Goal: Check status: Check status

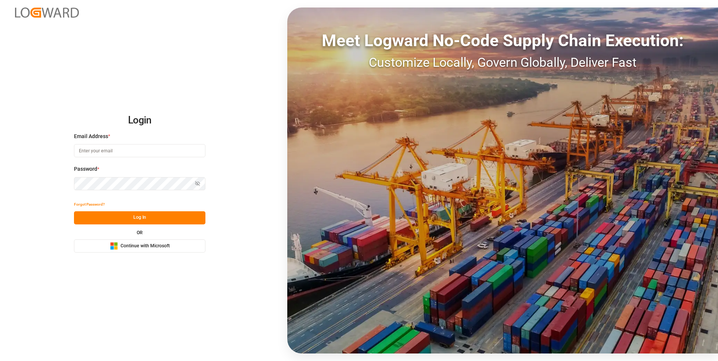
type input "[PERSON_NAME][EMAIL_ADDRESS][PERSON_NAME][DOMAIN_NAME]"
click at [150, 216] on button "Log In" at bounding box center [139, 217] width 131 height 13
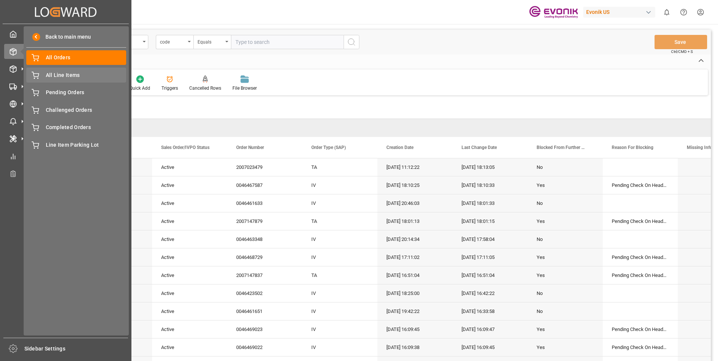
click at [56, 77] on span "All Line Items" at bounding box center [86, 75] width 81 height 8
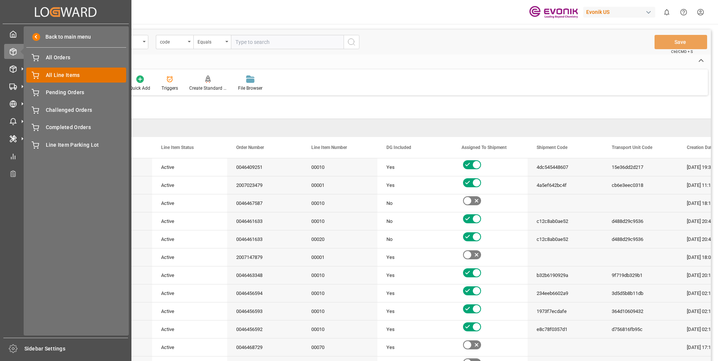
click at [94, 75] on span "All Line Items" at bounding box center [86, 75] width 81 height 8
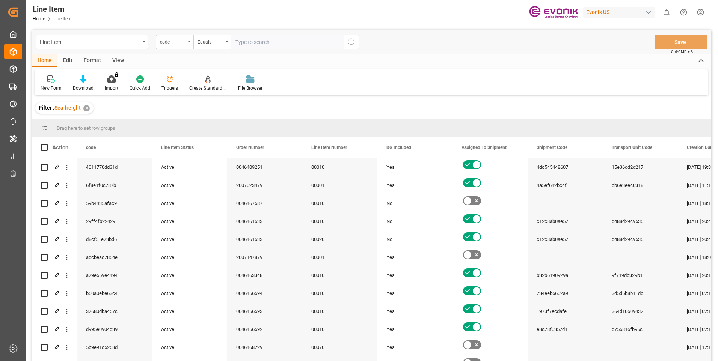
click at [186, 38] on div "code" at bounding box center [175, 42] width 38 height 14
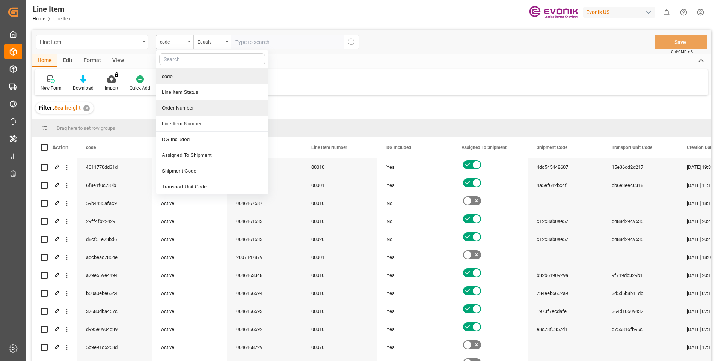
click at [175, 111] on div "Order Number" at bounding box center [212, 108] width 112 height 16
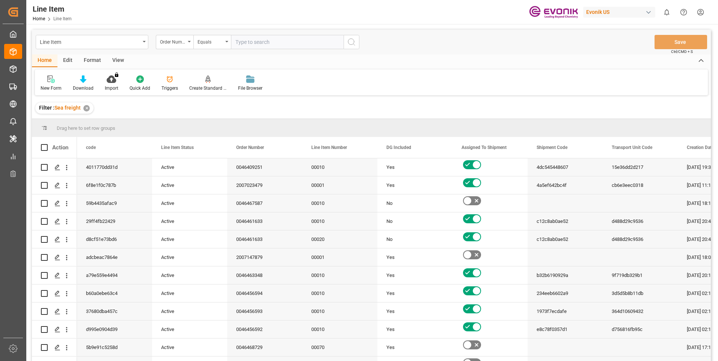
click at [293, 41] on input "text" at bounding box center [287, 42] width 113 height 14
paste input "0046465058"
type input "0046465058"
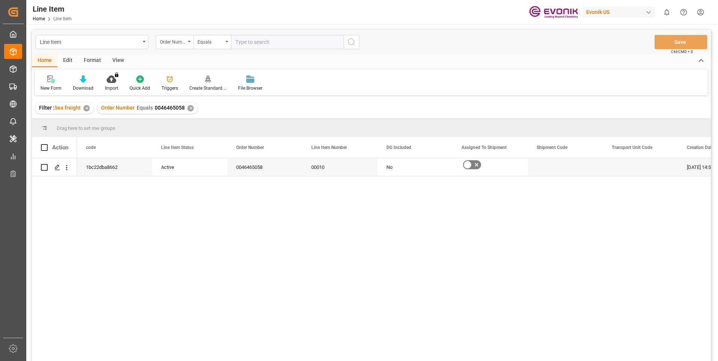
click at [112, 58] on div "View" at bounding box center [118, 60] width 23 height 13
click at [90, 76] on div at bounding box center [85, 79] width 38 height 8
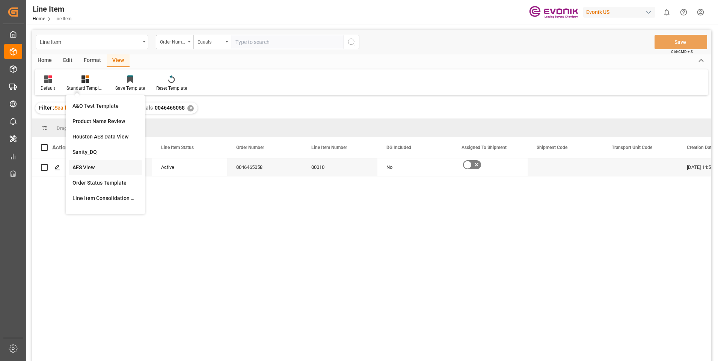
click at [73, 168] on div "AES View" at bounding box center [105, 168] width 66 height 8
